Goal: Use online tool/utility: Utilize a website feature to perform a specific function

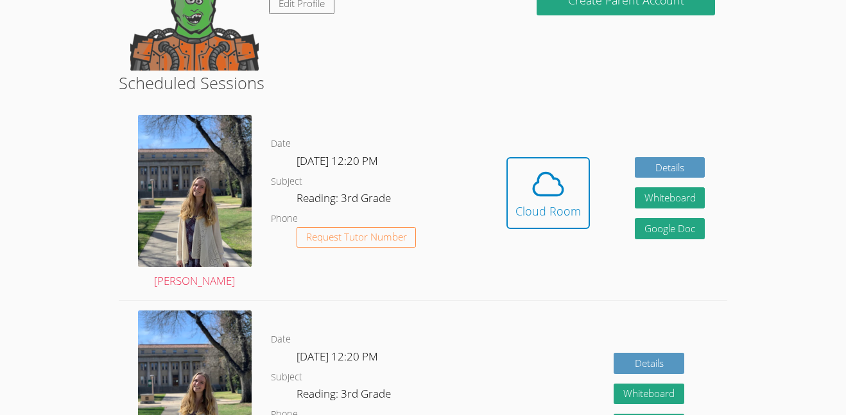
scroll to position [182, 0]
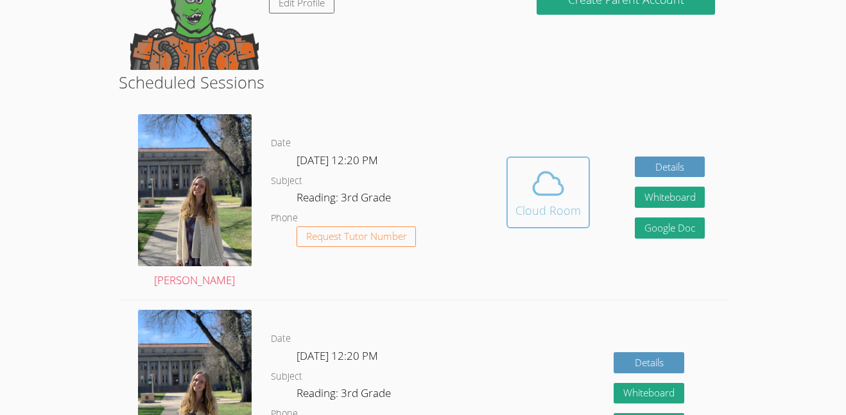
click at [549, 205] on div "Cloud Room" at bounding box center [547, 211] width 65 height 18
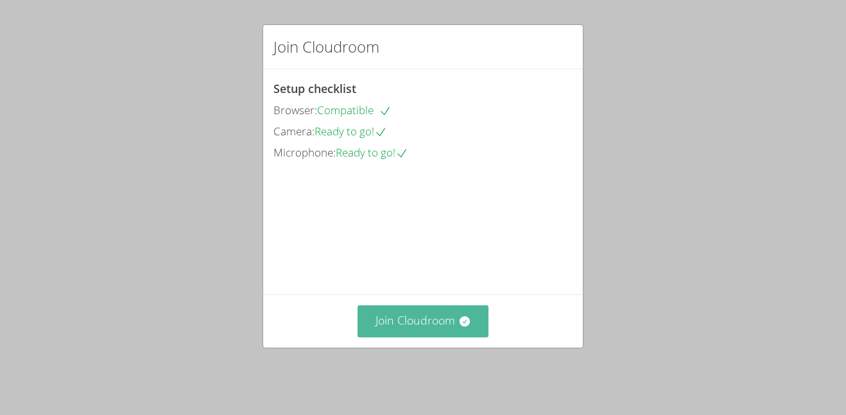
click at [458, 328] on icon at bounding box center [464, 321] width 13 height 13
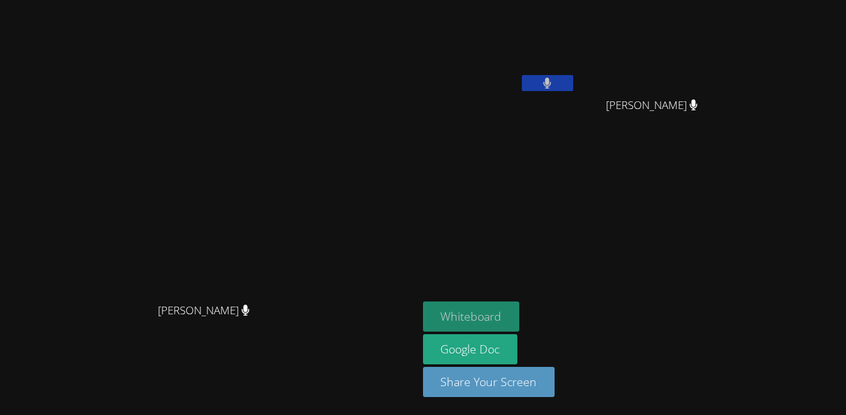
click at [520, 313] on button "Whiteboard" at bounding box center [471, 317] width 97 height 30
